Goal: Task Accomplishment & Management: Use online tool/utility

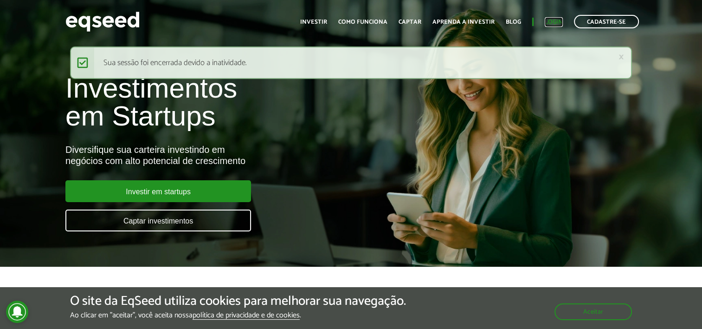
click at [554, 22] on link "Login" at bounding box center [554, 22] width 18 height 6
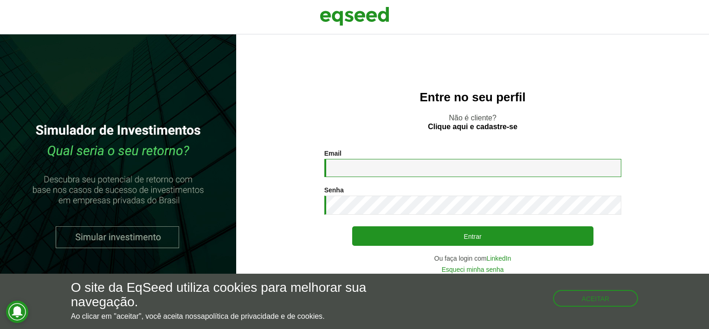
click at [444, 165] on input "Email *" at bounding box center [472, 168] width 297 height 18
drag, startPoint x: 429, startPoint y: 162, endPoint x: 307, endPoint y: 154, distance: 121.8
click at [307, 154] on section "**********" at bounding box center [473, 210] width 436 height 123
type input "**********"
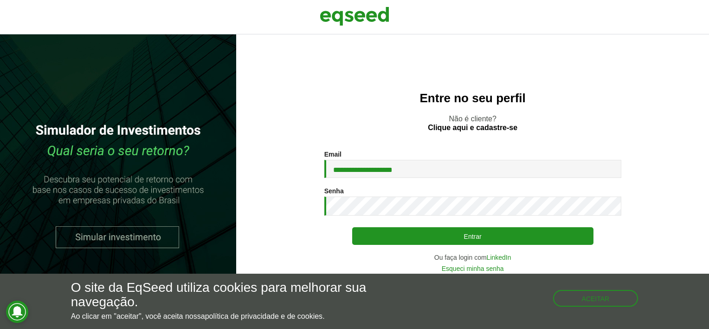
type button "Entrar"
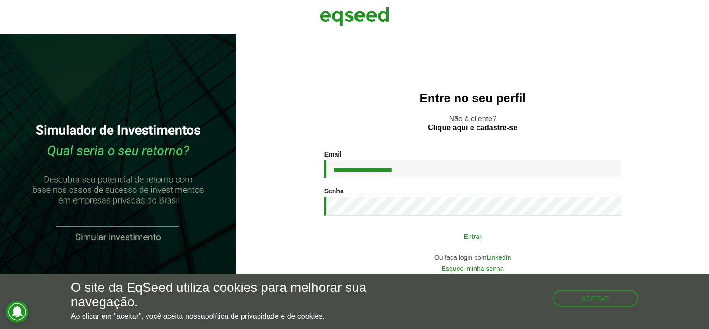
click at [427, 227] on button "Entrar" at bounding box center [472, 236] width 241 height 18
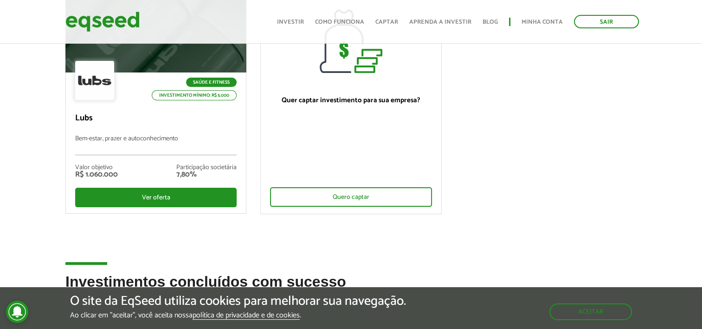
scroll to position [325, 0]
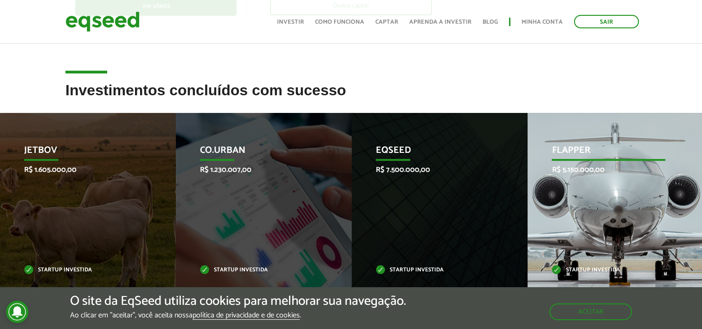
click at [563, 155] on p "Flapper" at bounding box center [608, 153] width 113 height 16
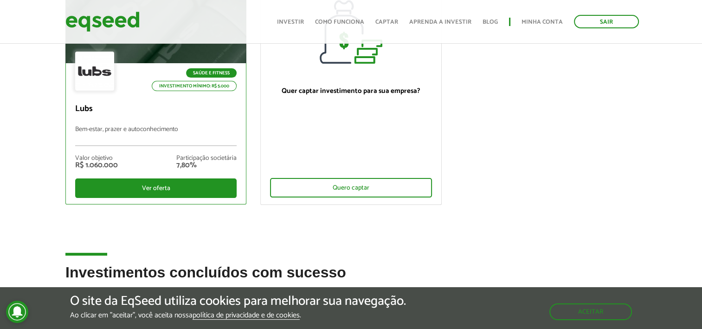
scroll to position [0, 0]
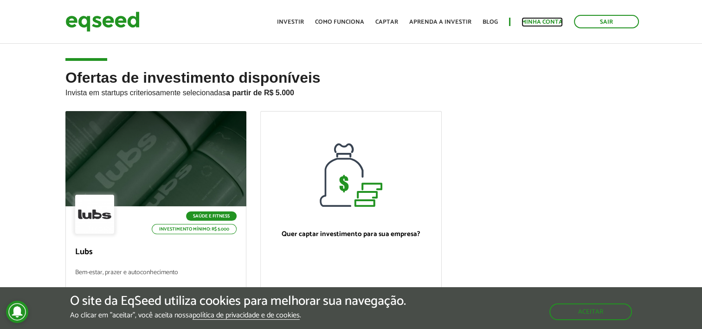
click at [538, 25] on link "Minha conta" at bounding box center [542, 22] width 41 height 6
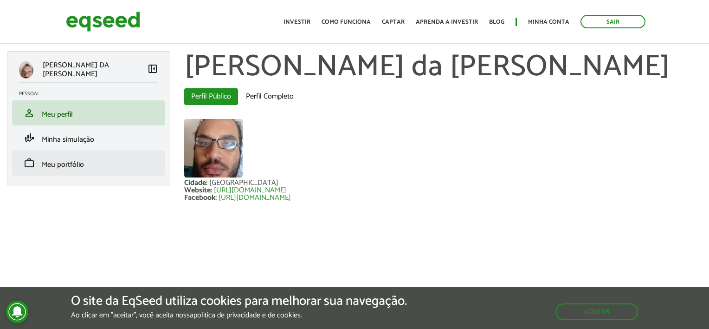
click at [72, 171] on li "work Meu portfólio" at bounding box center [88, 162] width 153 height 25
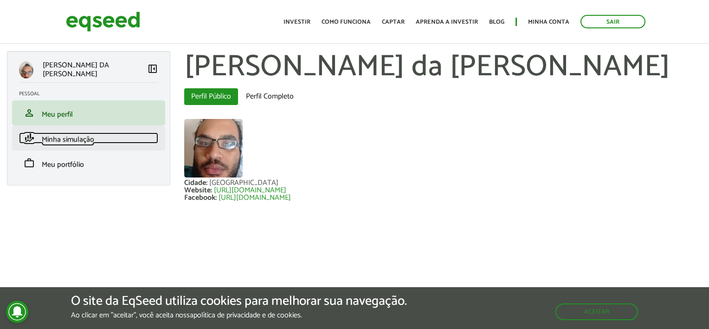
click at [81, 142] on span "Minha simulação" at bounding box center [68, 139] width 52 height 13
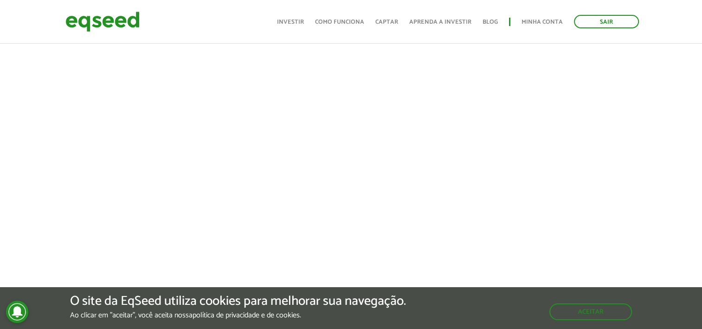
scroll to position [263, 0]
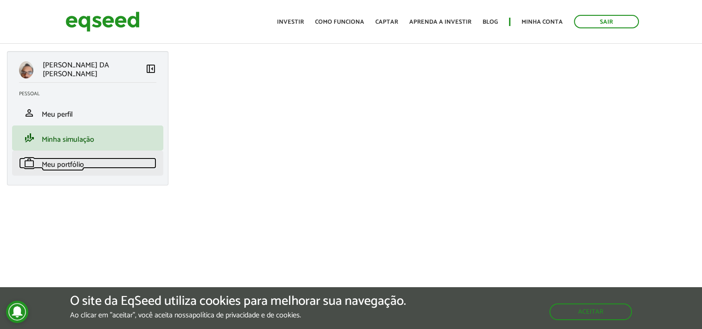
click at [95, 167] on link "work Meu portfólio" at bounding box center [87, 162] width 137 height 11
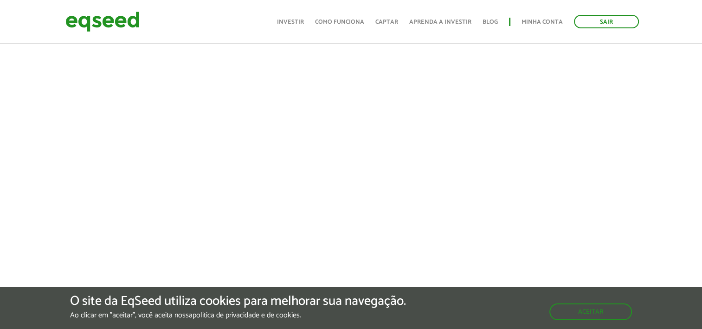
scroll to position [186, 0]
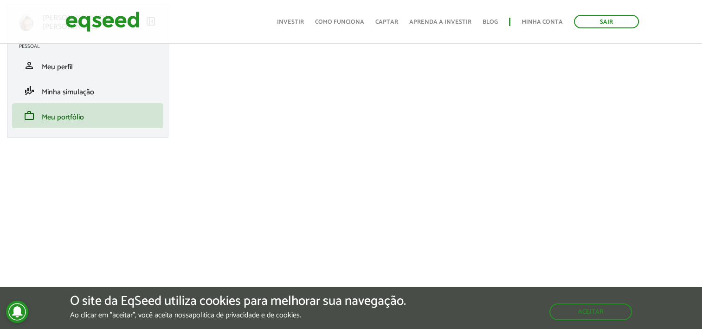
scroll to position [46, 0]
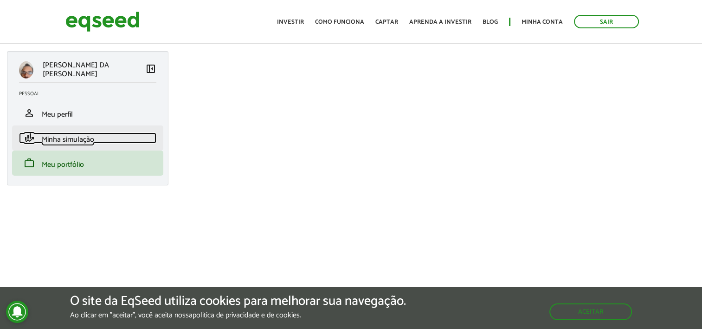
click at [84, 143] on span "Minha simulação" at bounding box center [68, 139] width 52 height 13
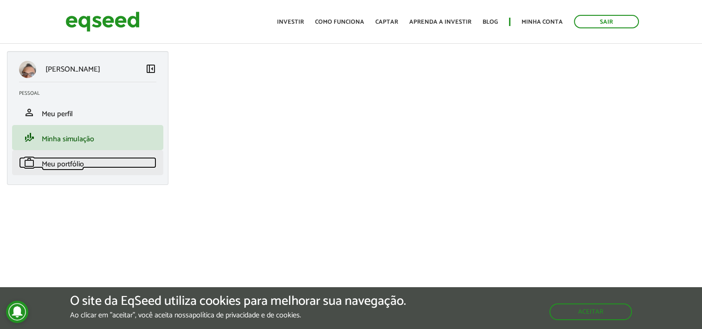
click at [74, 159] on span "Meu portfólio" at bounding box center [63, 164] width 42 height 13
